Goal: Find specific page/section: Find specific page/section

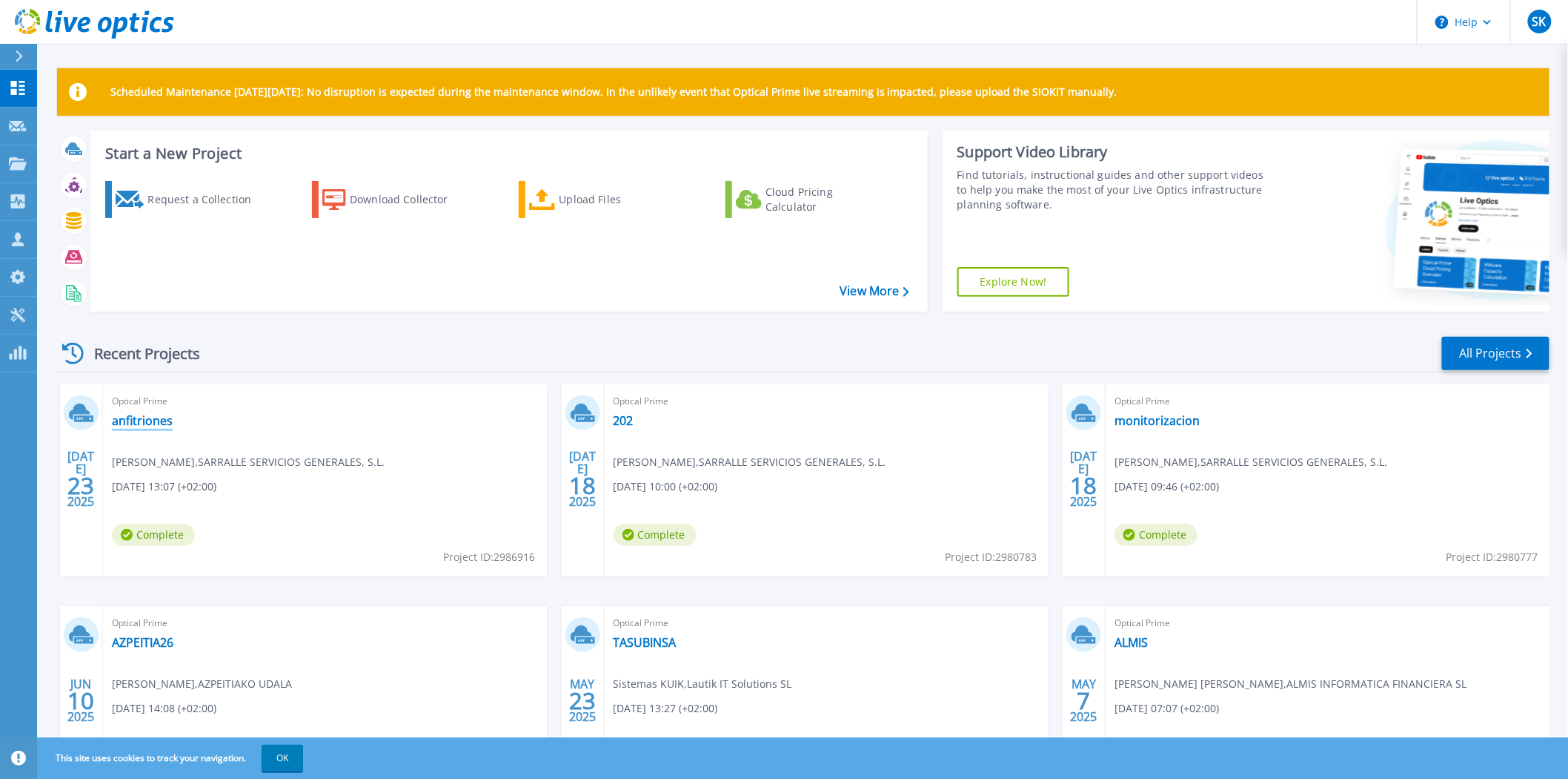
click at [142, 419] on link "anfitriones" at bounding box center [142, 421] width 61 height 15
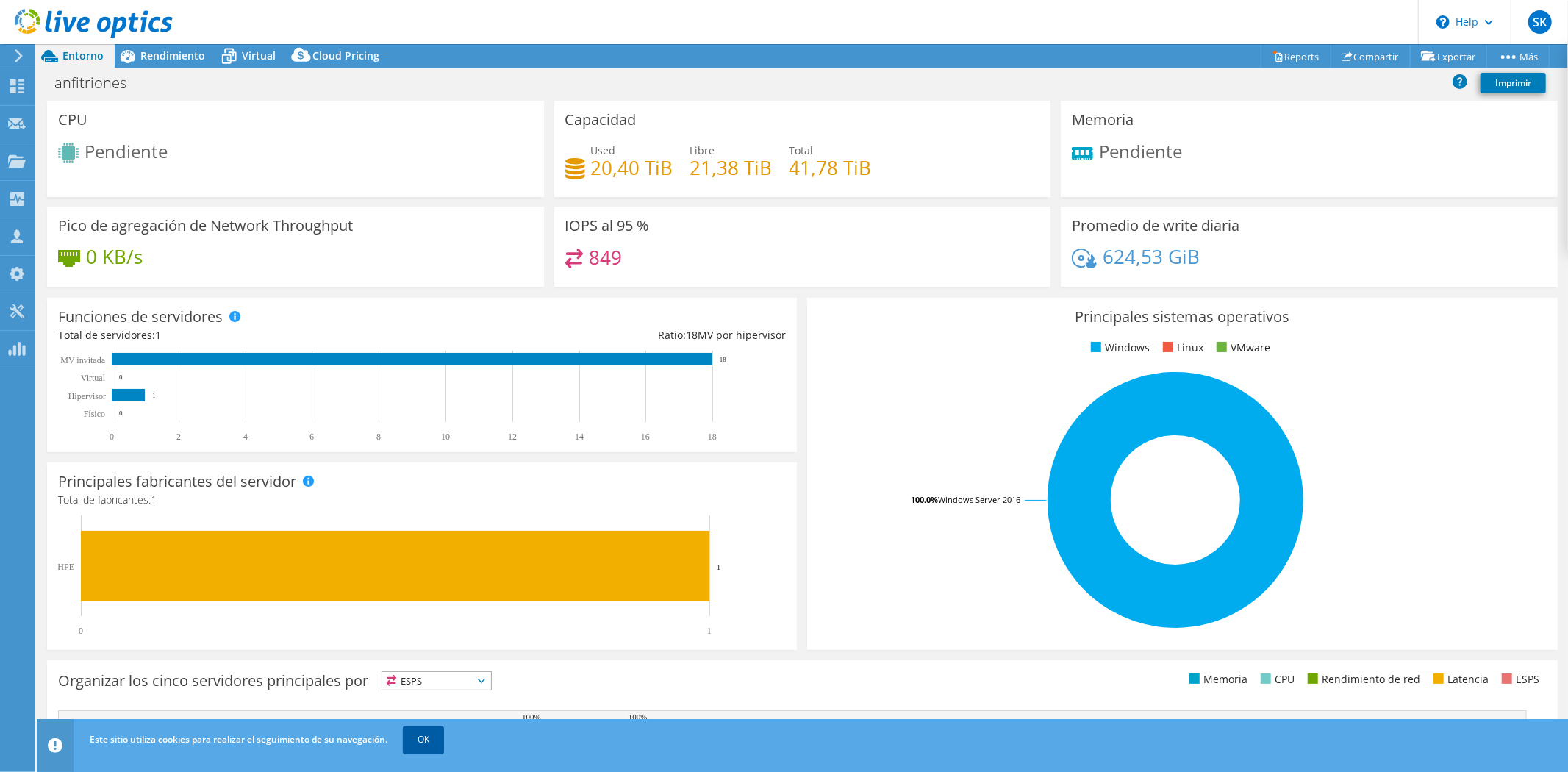
click at [430, 741] on link "OK" at bounding box center [424, 739] width 42 height 26
